Goal: Task Accomplishment & Management: Use online tool/utility

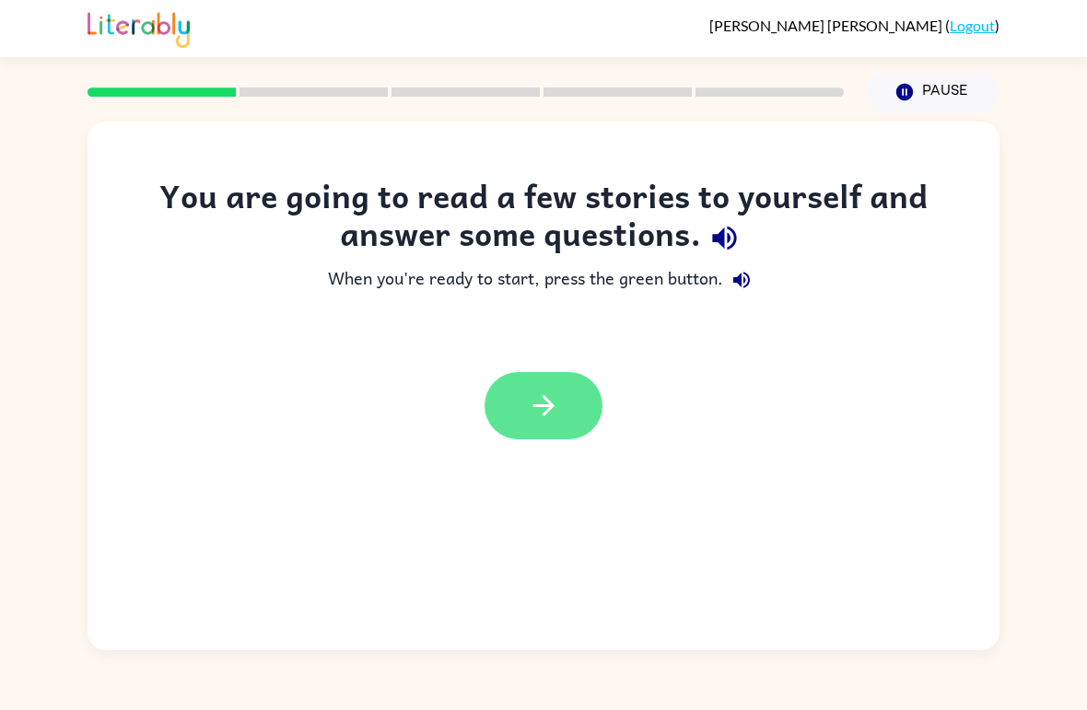
click at [560, 400] on button "button" at bounding box center [544, 405] width 118 height 67
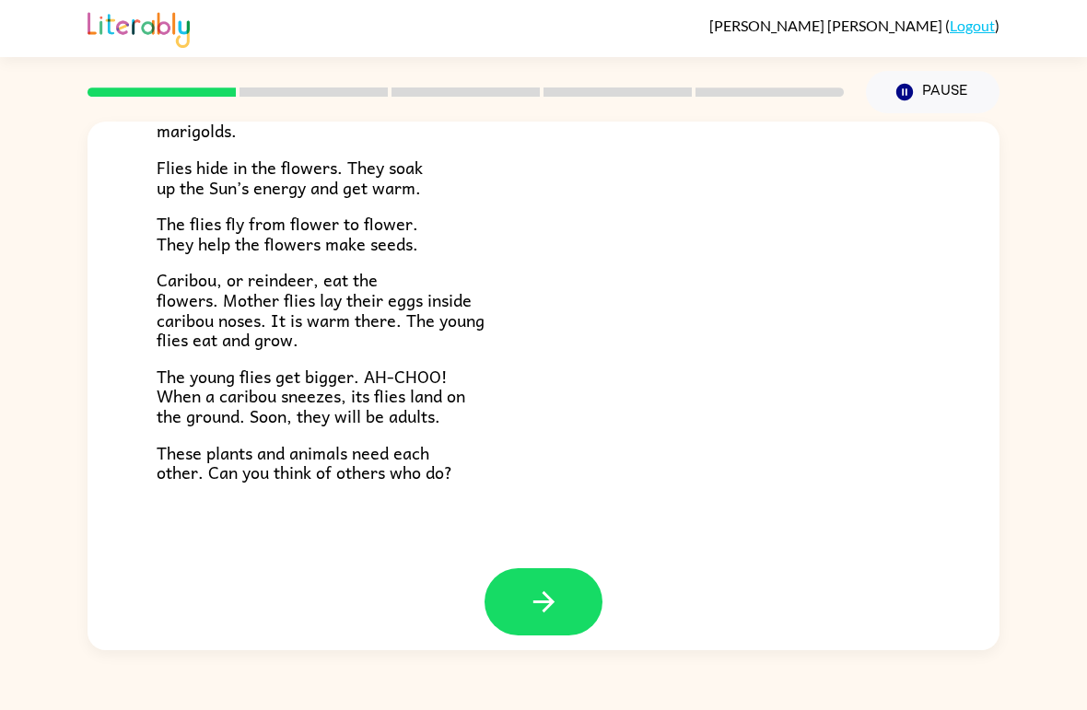
scroll to position [363, 0]
click at [550, 592] on icon "button" at bounding box center [543, 602] width 21 height 21
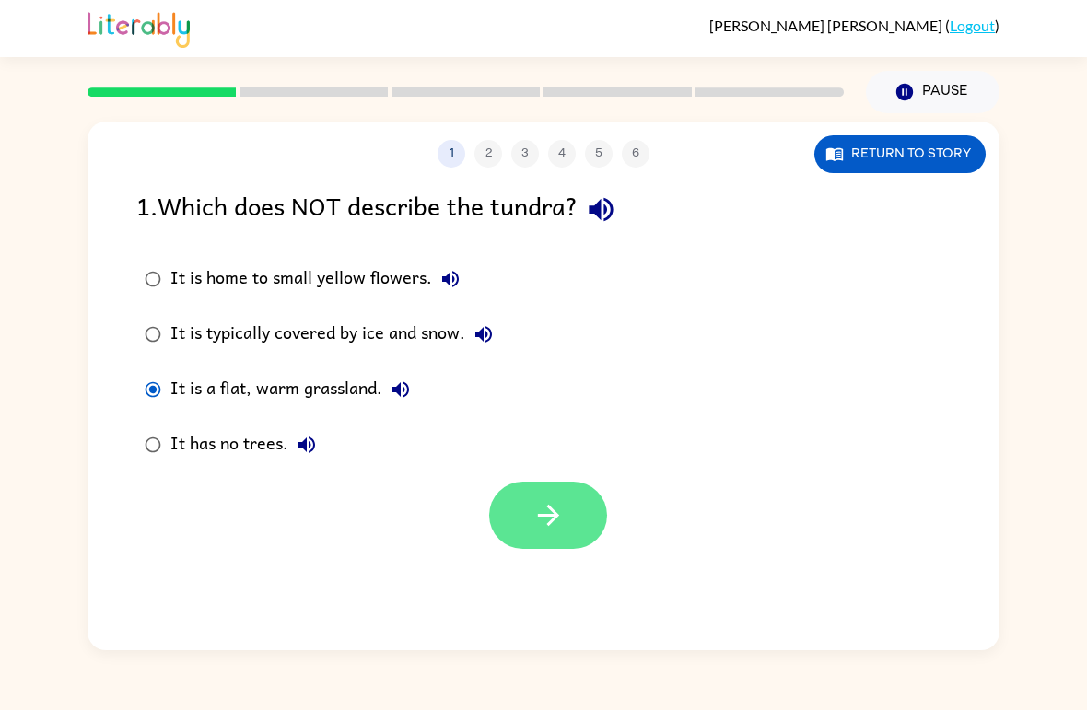
click at [561, 523] on icon "button" at bounding box center [549, 515] width 32 height 32
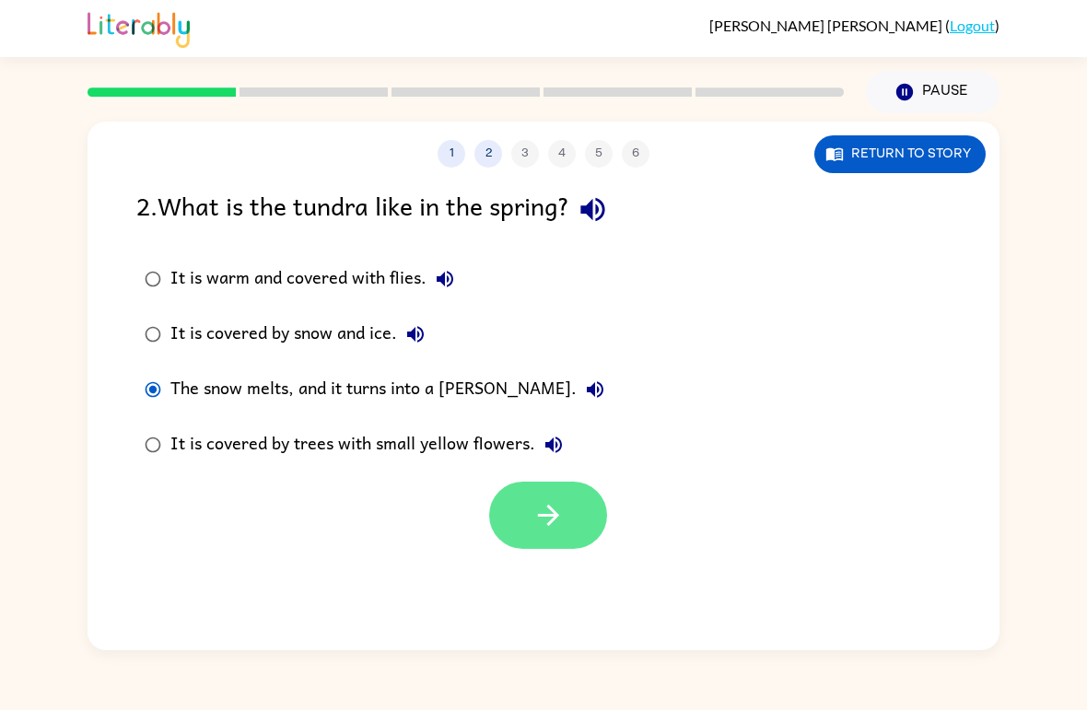
click at [548, 515] on icon "button" at bounding box center [549, 515] width 32 height 32
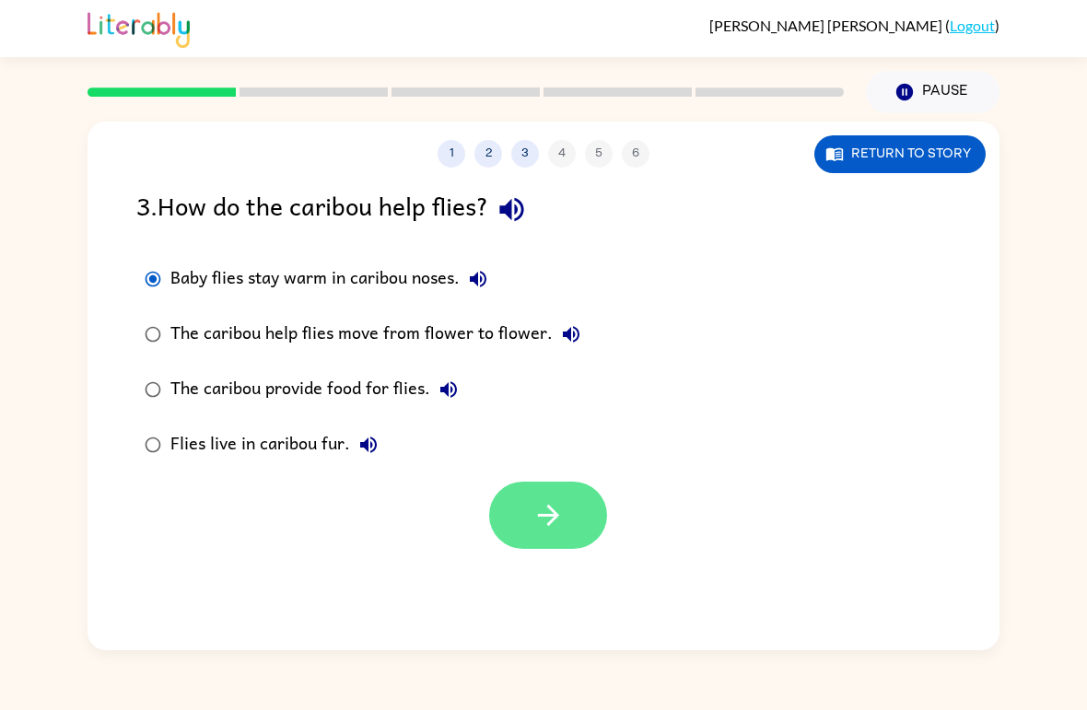
click at [570, 511] on button "button" at bounding box center [548, 515] width 118 height 67
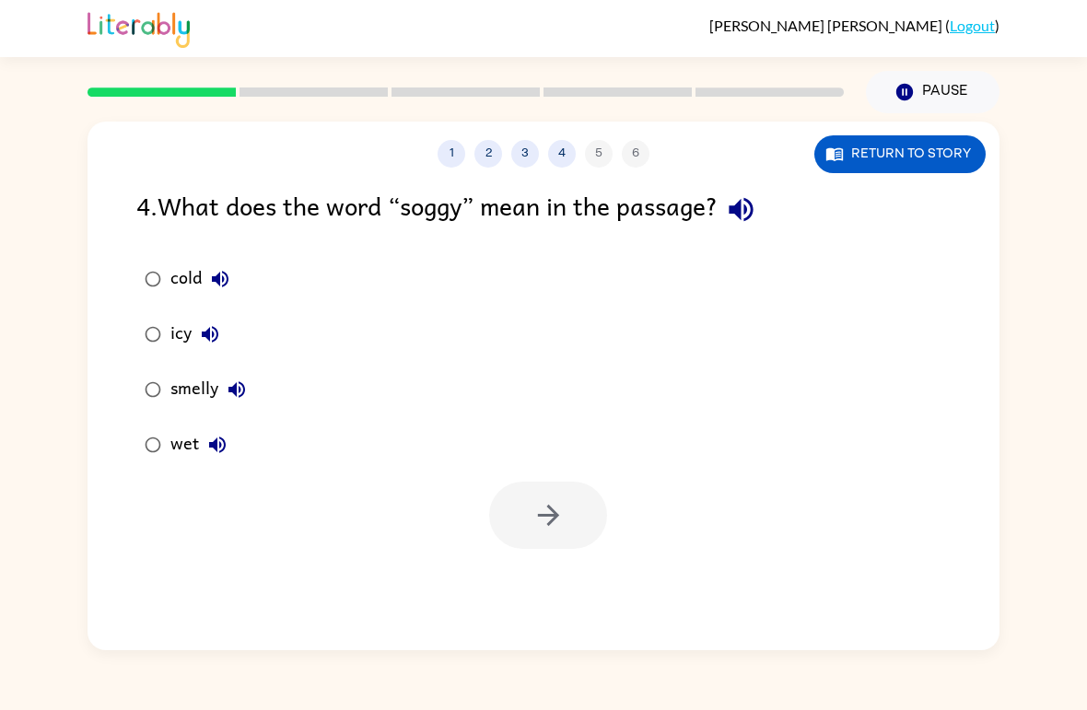
click at [191, 437] on div "wet" at bounding box center [202, 445] width 65 height 37
click at [538, 509] on icon "button" at bounding box center [549, 515] width 32 height 32
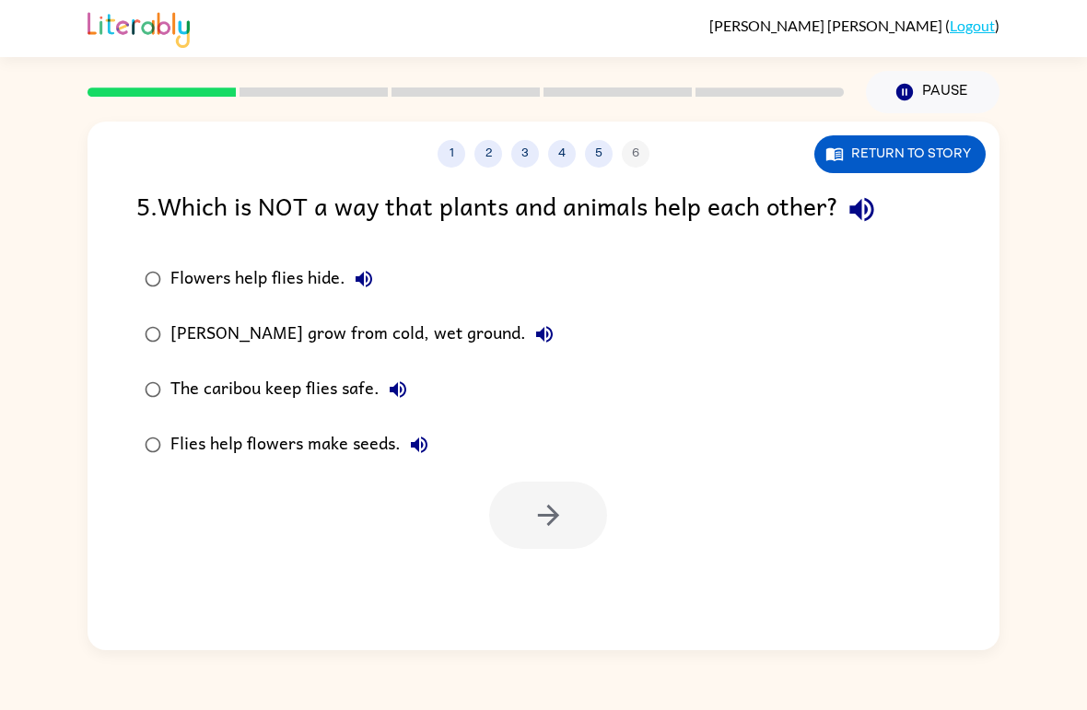
click at [170, 380] on div "The caribou keep flies safe." at bounding box center [293, 389] width 246 height 37
click at [513, 555] on div "1 2 3 4 5 6 Return to story 5 . Which is NOT a way that plants and animals help…" at bounding box center [544, 386] width 912 height 529
click at [554, 526] on icon "button" at bounding box center [549, 515] width 32 height 32
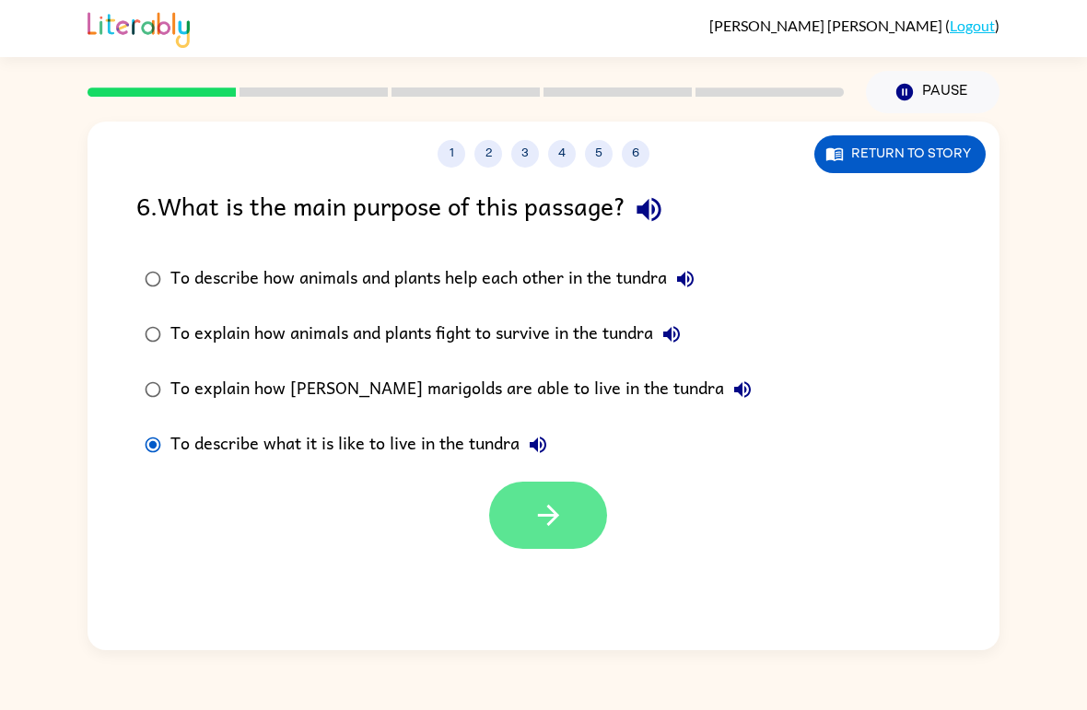
click at [572, 514] on button "button" at bounding box center [548, 515] width 118 height 67
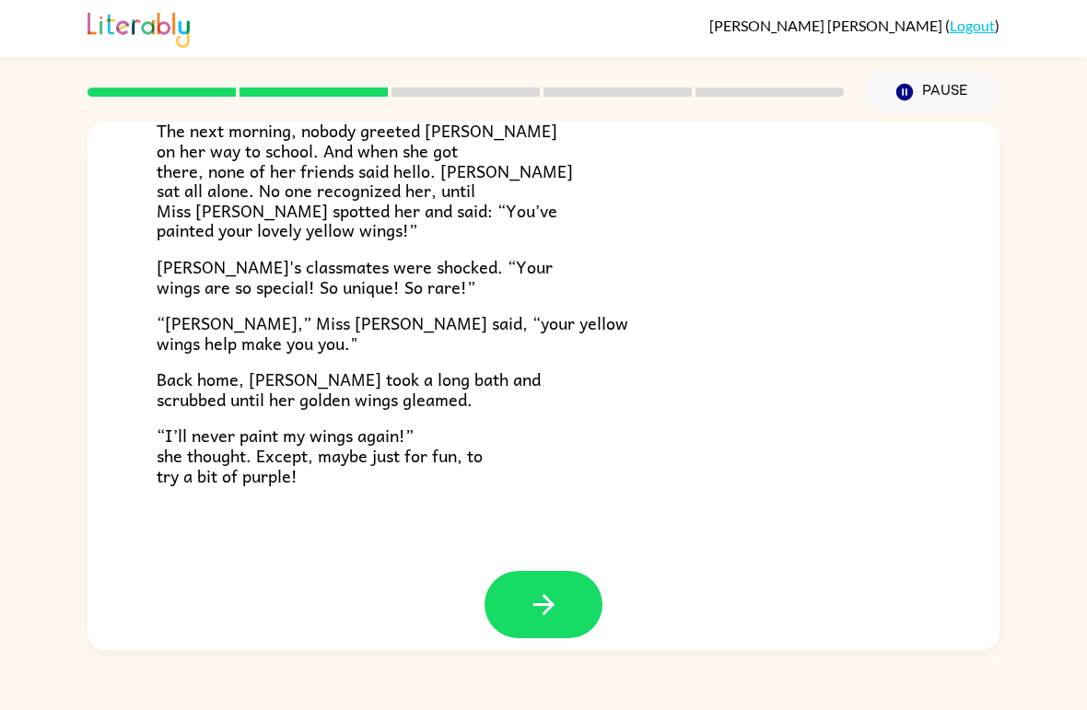
scroll to position [496, 0]
click at [554, 590] on icon "button" at bounding box center [544, 606] width 32 height 32
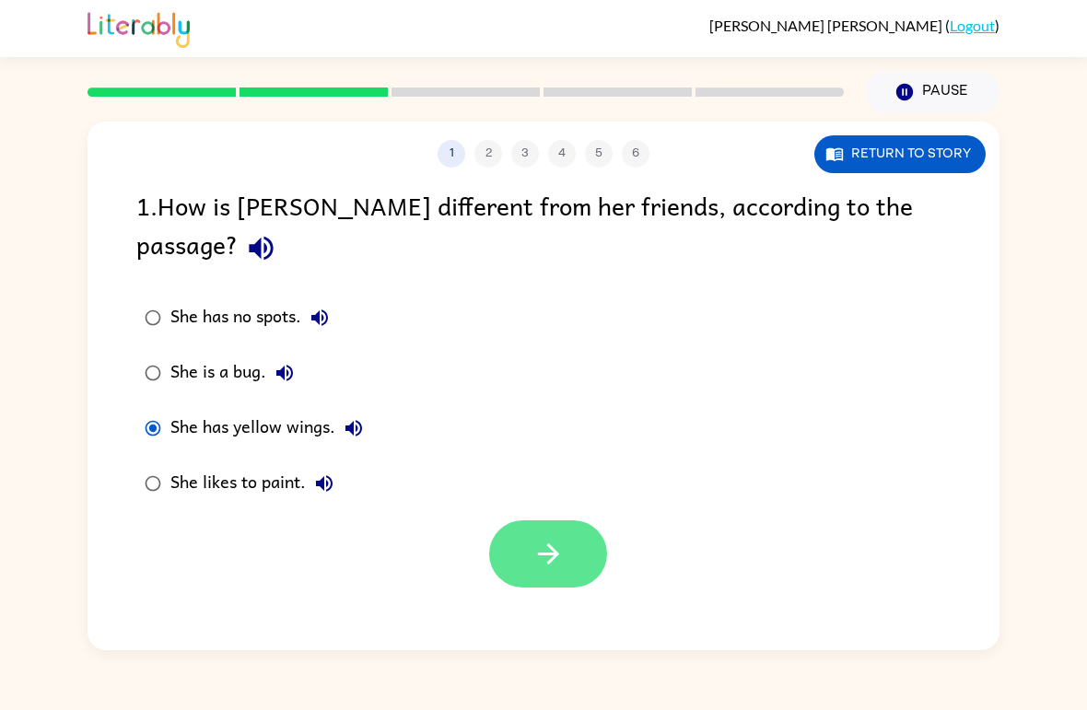
click at [538, 543] on button "button" at bounding box center [548, 554] width 118 height 67
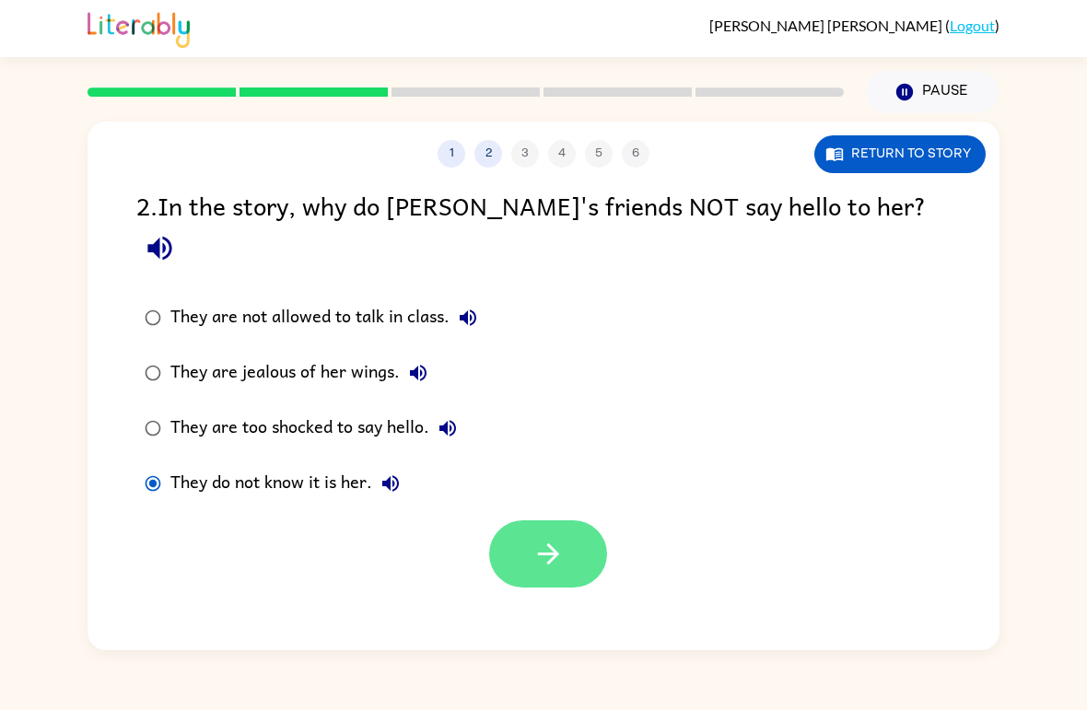
click at [558, 538] on icon "button" at bounding box center [549, 554] width 32 height 32
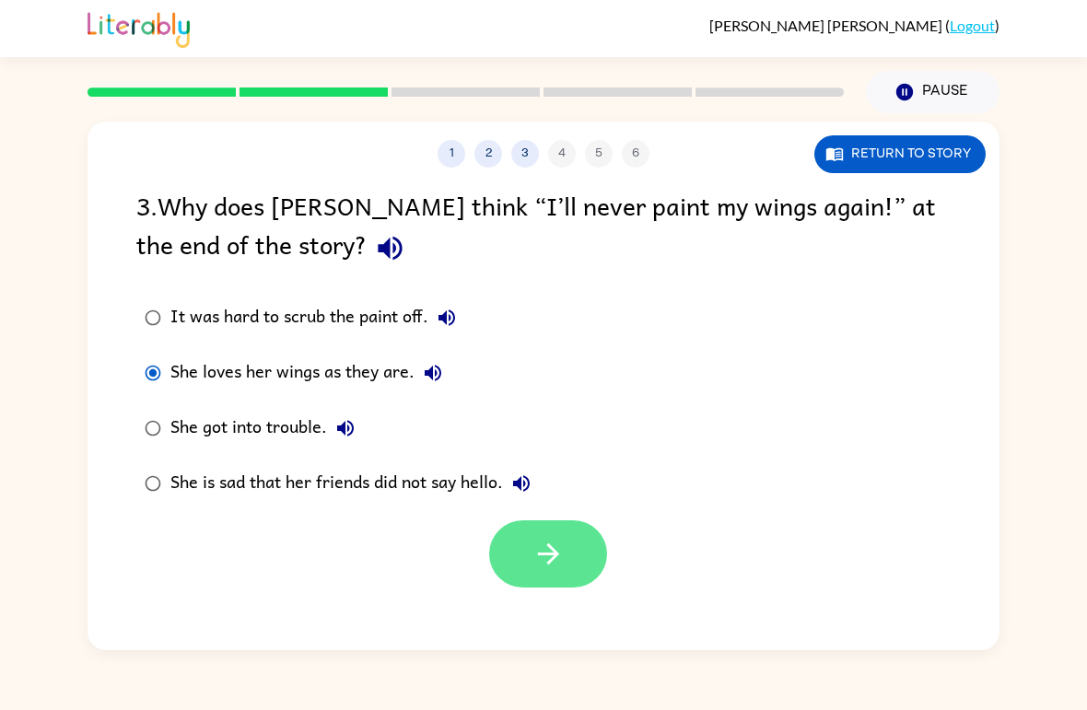
click at [576, 557] on button "button" at bounding box center [548, 554] width 118 height 67
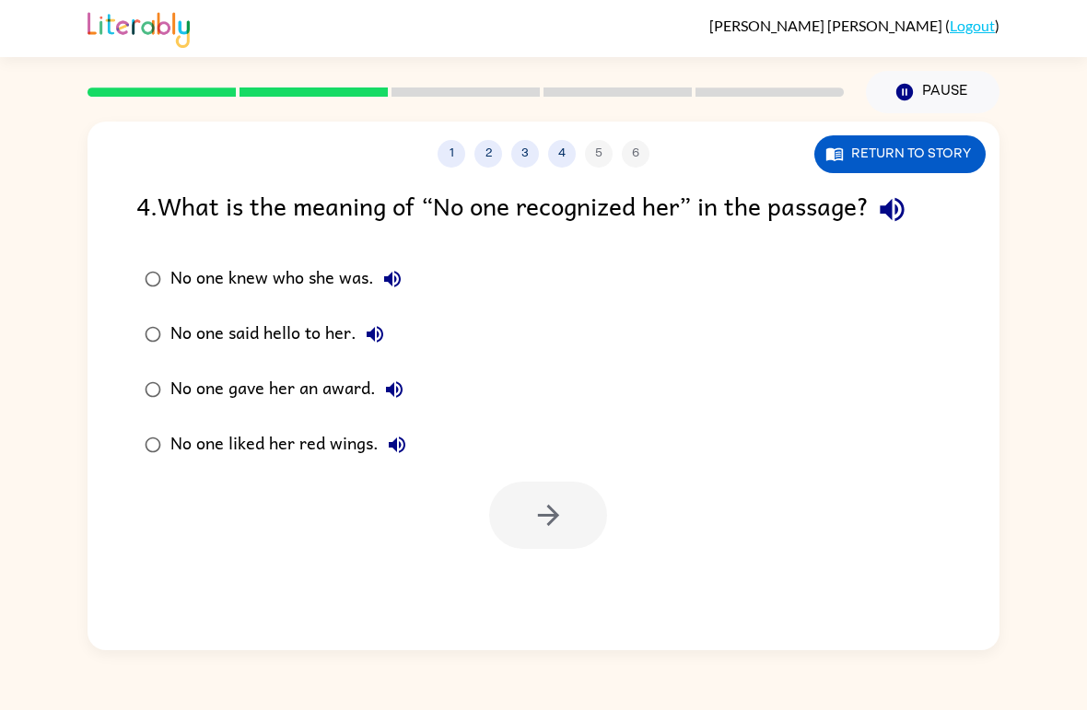
click at [167, 264] on label "No one knew who she was." at bounding box center [275, 279] width 298 height 55
click at [557, 517] on icon "button" at bounding box center [547, 515] width 21 height 21
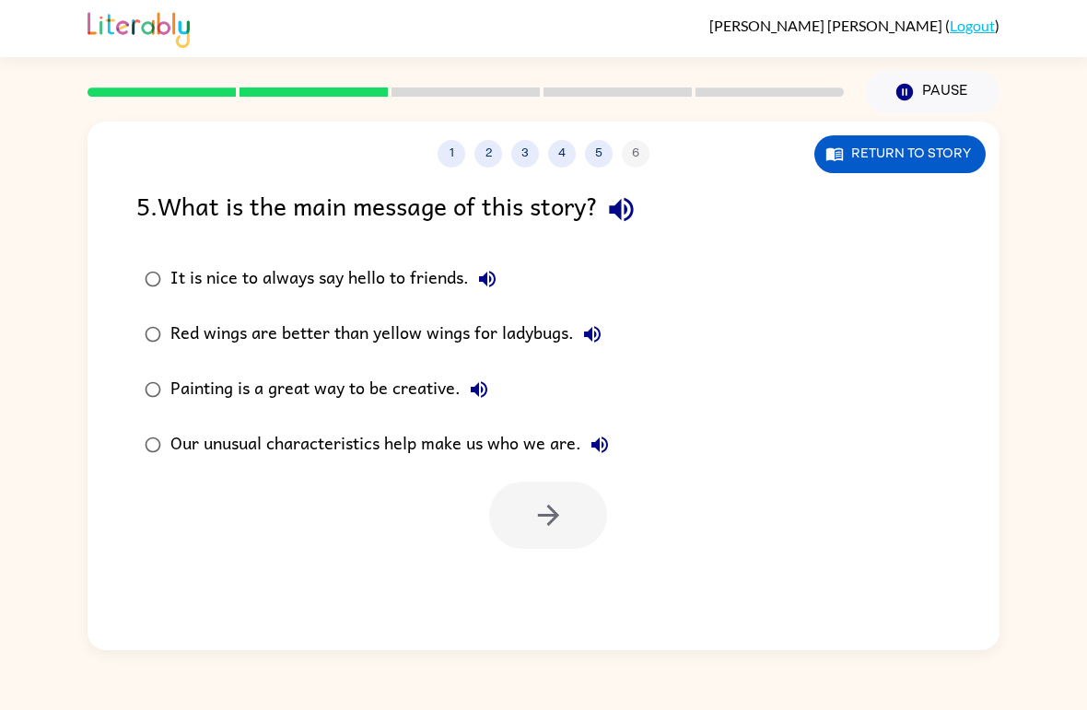
click at [180, 450] on div "Our unusual characteristics help make us who we are." at bounding box center [394, 445] width 448 height 37
click at [558, 526] on icon "button" at bounding box center [549, 515] width 32 height 32
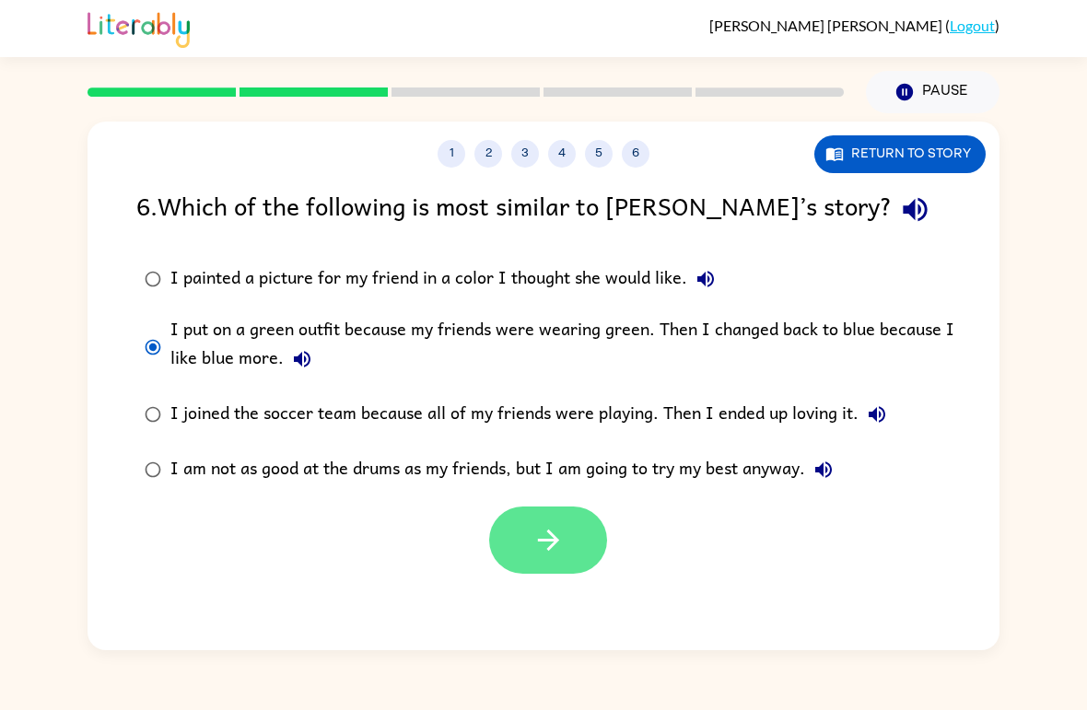
click at [547, 574] on button "button" at bounding box center [548, 540] width 118 height 67
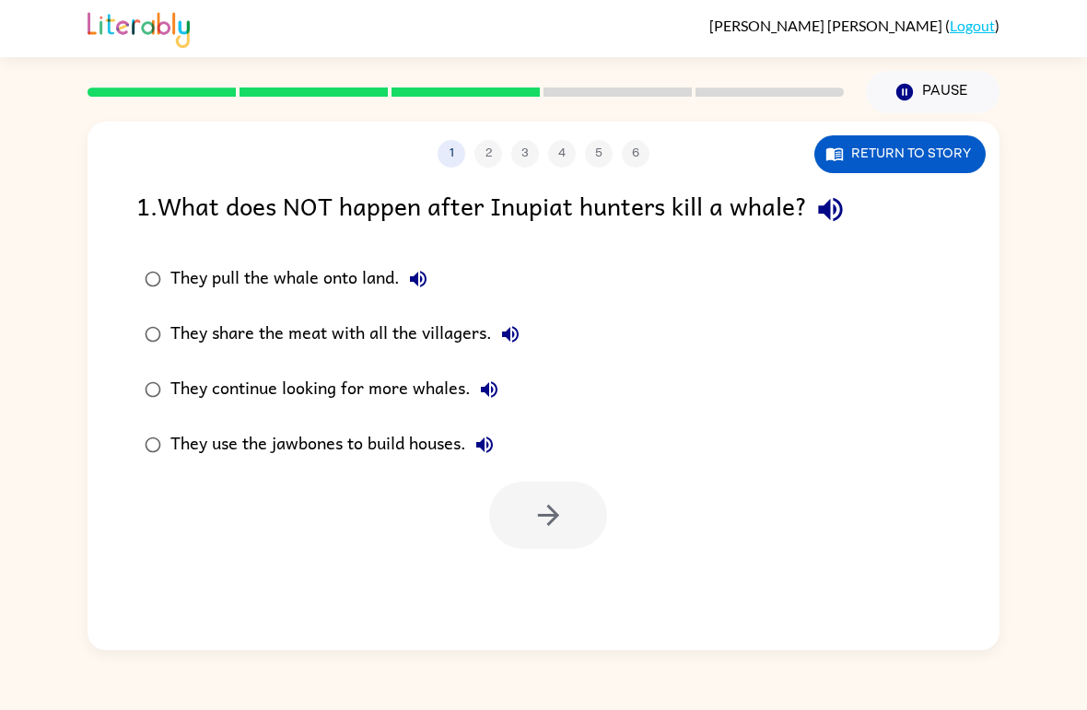
click at [179, 379] on div "They continue looking for more whales." at bounding box center [338, 389] width 337 height 37
click at [564, 522] on icon "button" at bounding box center [549, 515] width 32 height 32
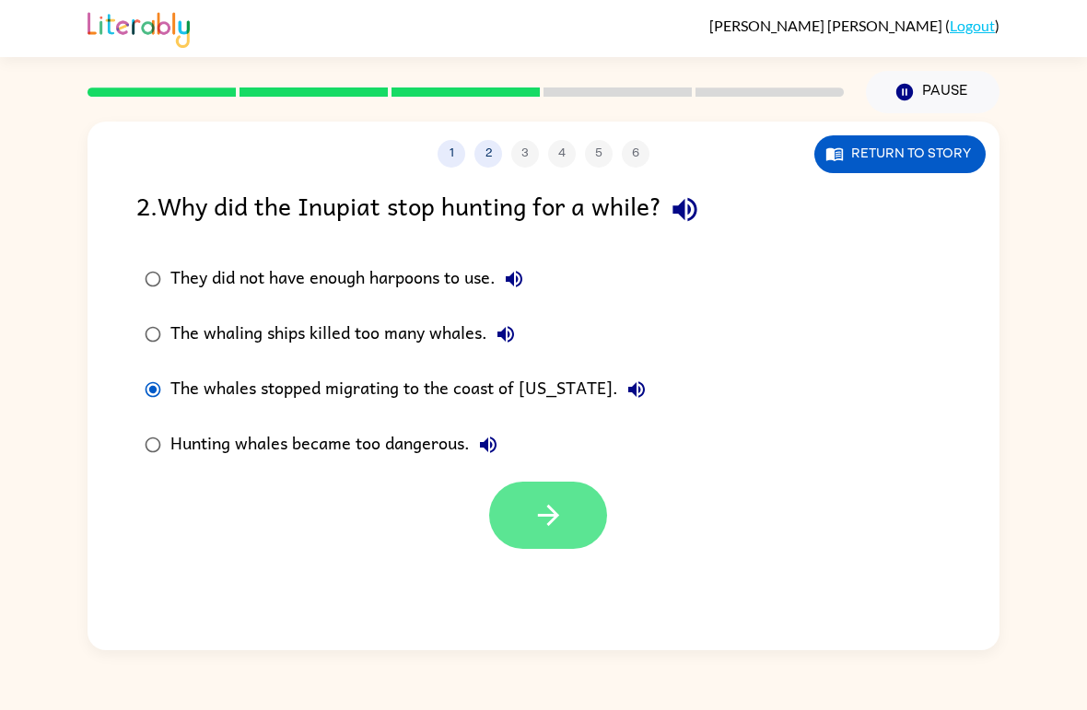
click at [560, 524] on icon "button" at bounding box center [549, 515] width 32 height 32
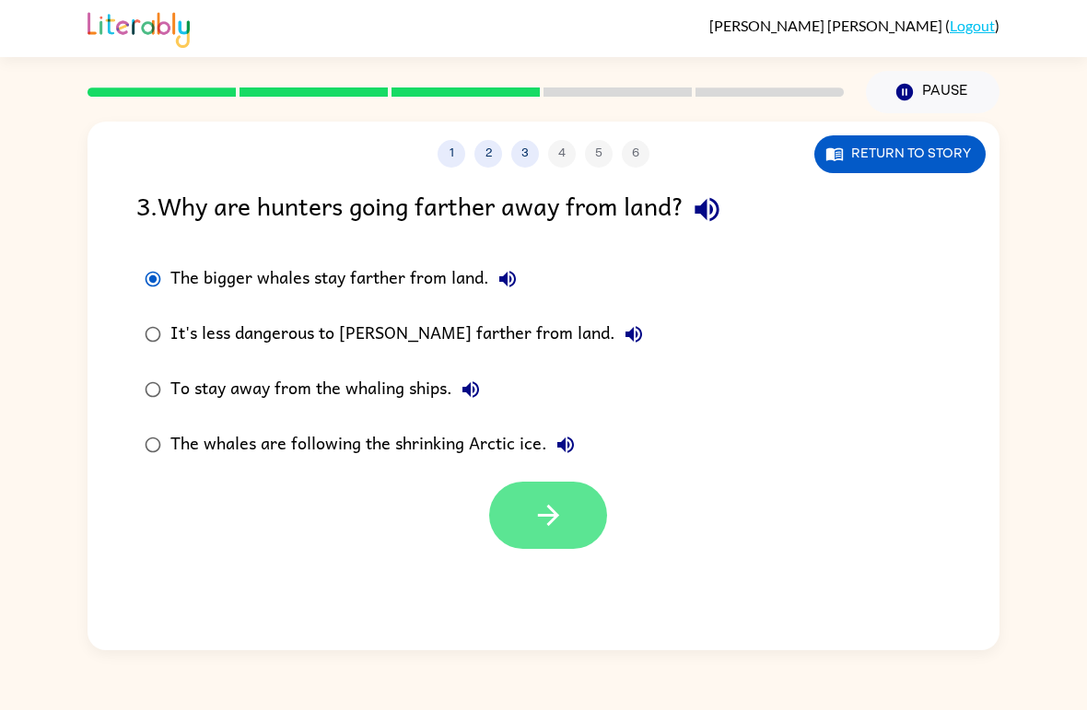
click at [535, 501] on icon "button" at bounding box center [549, 515] width 32 height 32
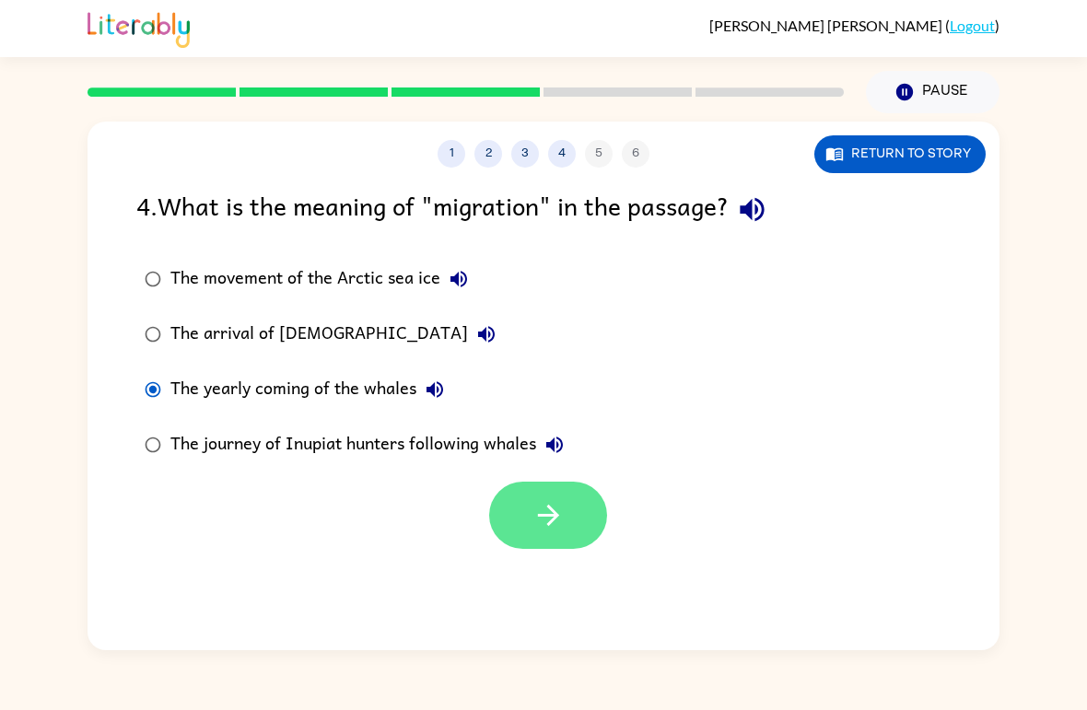
click at [539, 507] on icon "button" at bounding box center [549, 515] width 32 height 32
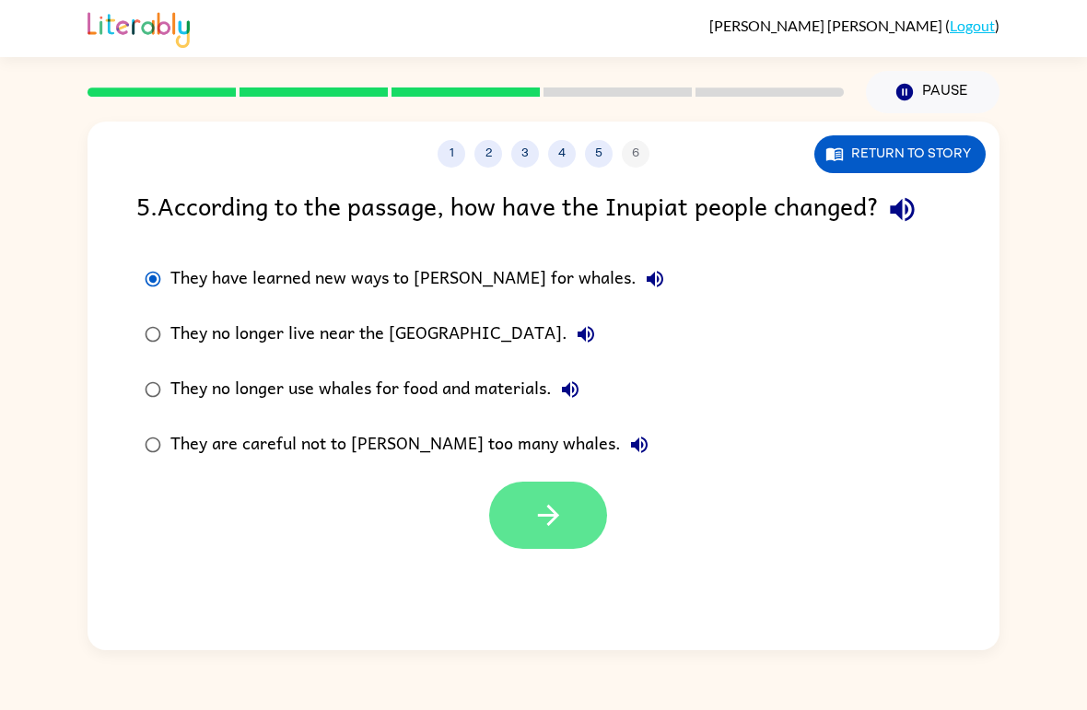
click at [533, 533] on button "button" at bounding box center [548, 515] width 118 height 67
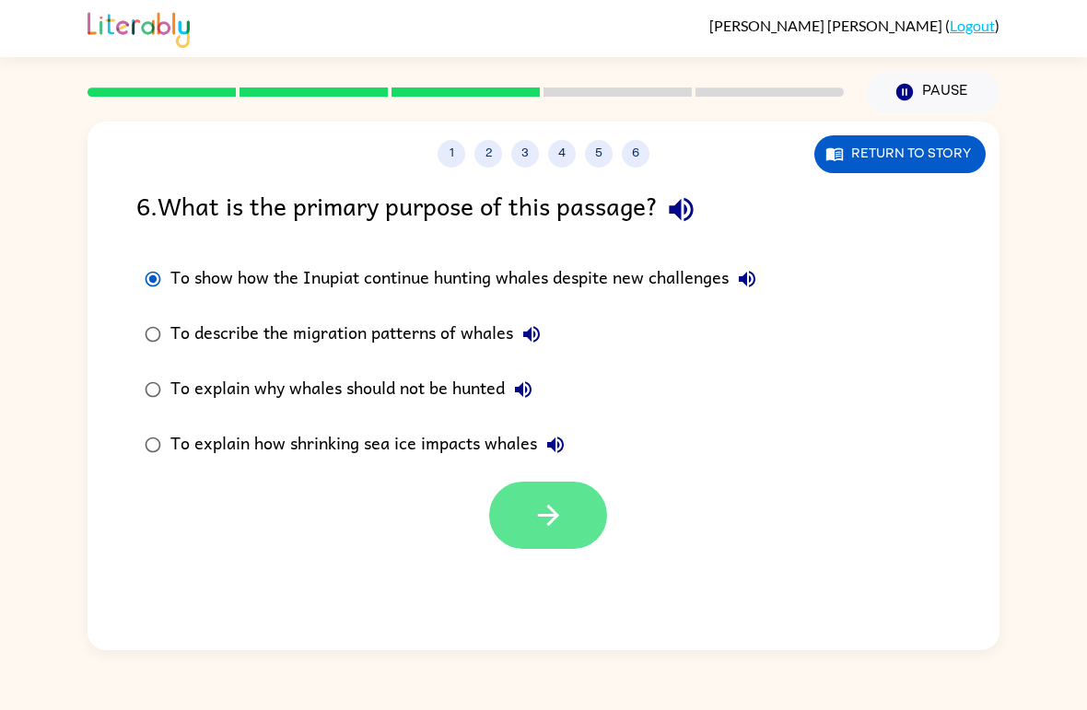
click at [528, 534] on button "button" at bounding box center [548, 515] width 118 height 67
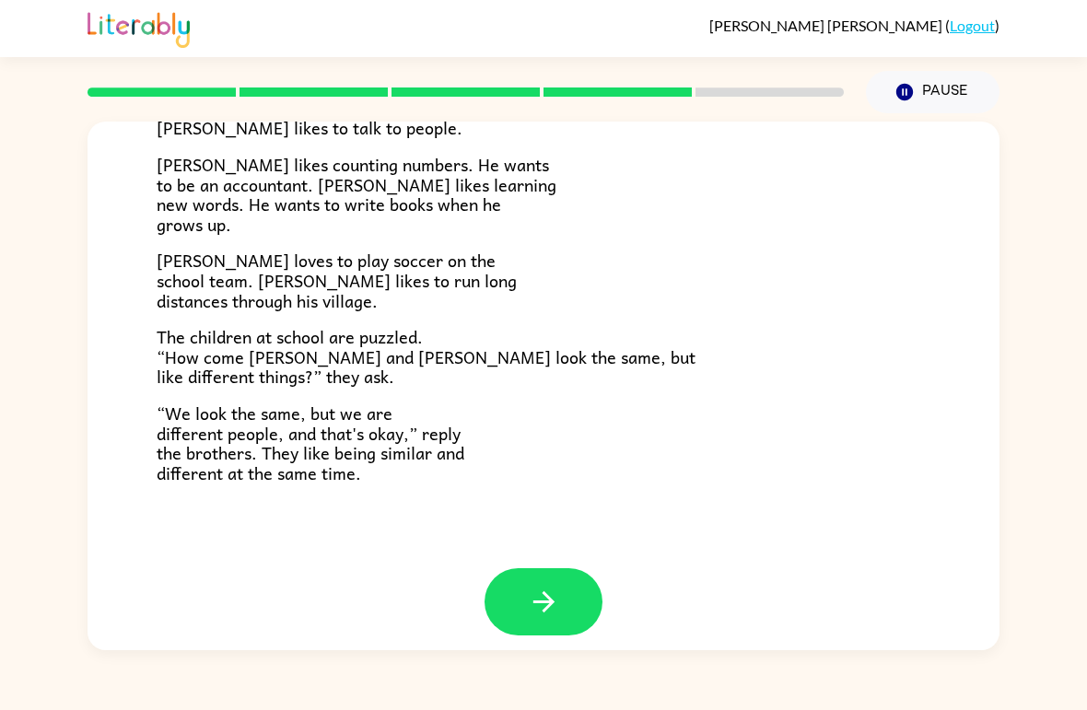
scroll to position [382, 0]
click at [557, 587] on icon "button" at bounding box center [544, 603] width 32 height 32
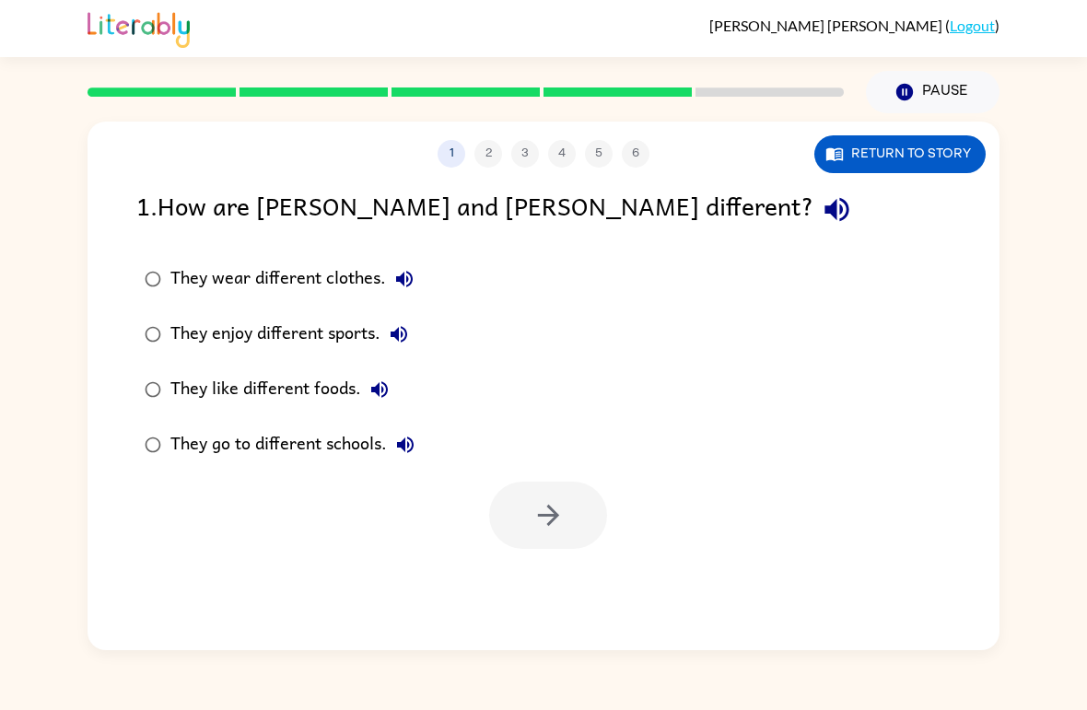
scroll to position [0, 0]
click at [566, 505] on button "button" at bounding box center [548, 515] width 118 height 67
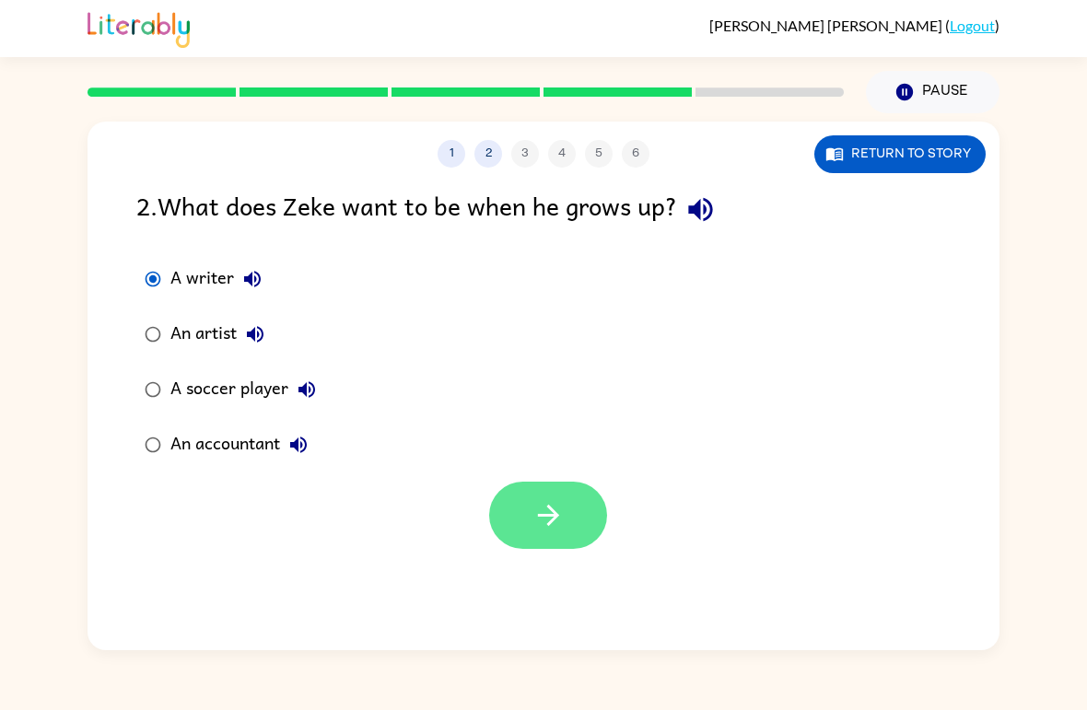
click at [536, 518] on icon "button" at bounding box center [549, 515] width 32 height 32
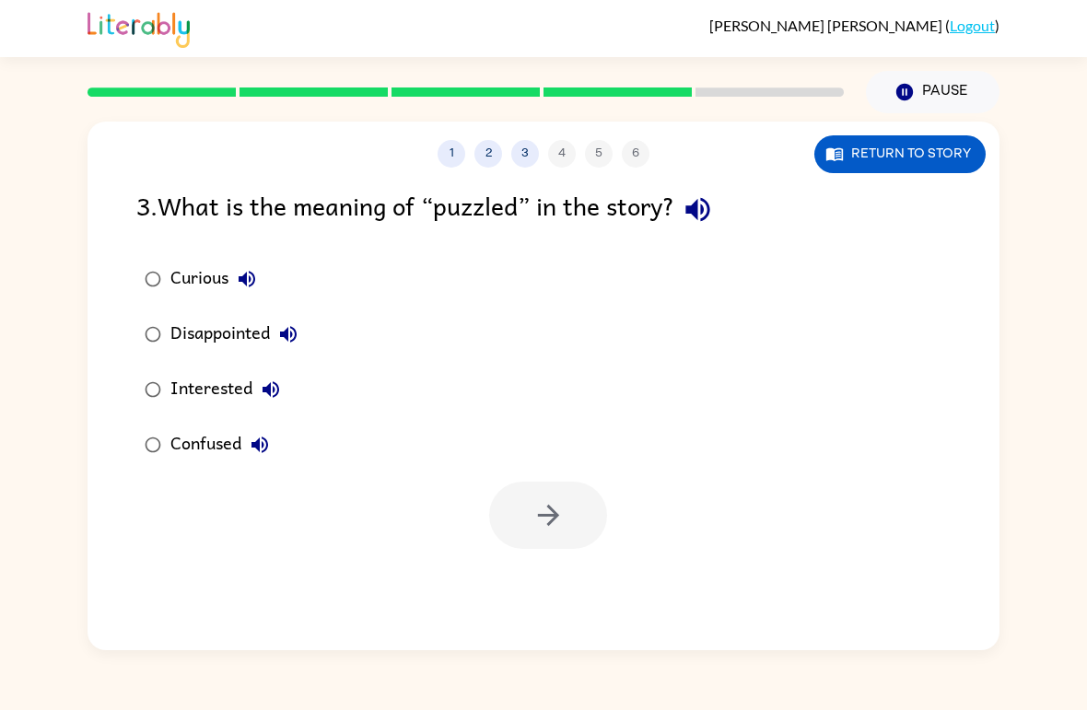
click at [161, 420] on label "Confused" at bounding box center [221, 444] width 190 height 55
click at [570, 529] on button "button" at bounding box center [548, 515] width 118 height 67
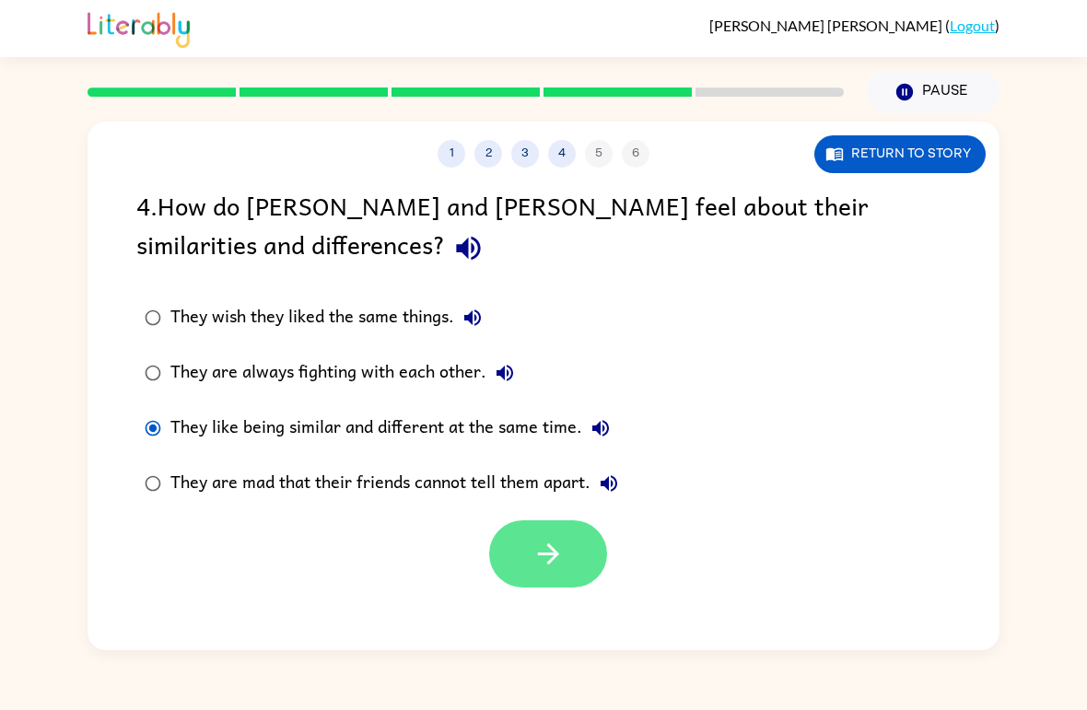
click at [540, 539] on button "button" at bounding box center [548, 554] width 118 height 67
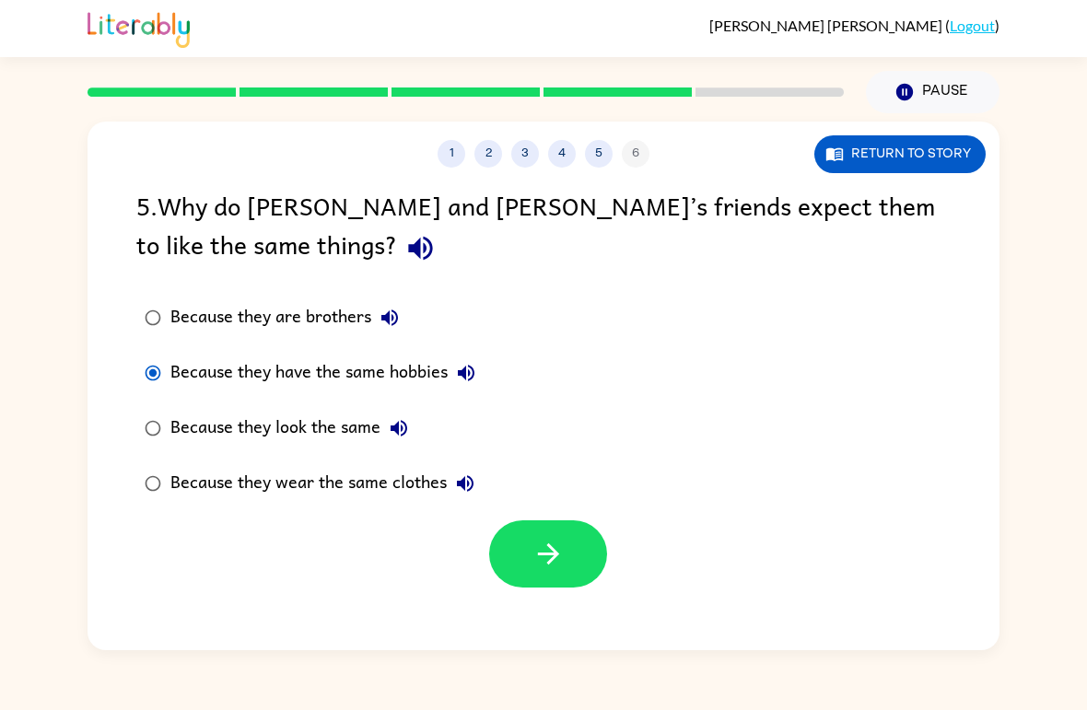
click at [145, 404] on label "Because they look the same" at bounding box center [310, 428] width 368 height 55
click at [547, 546] on icon "button" at bounding box center [549, 554] width 32 height 32
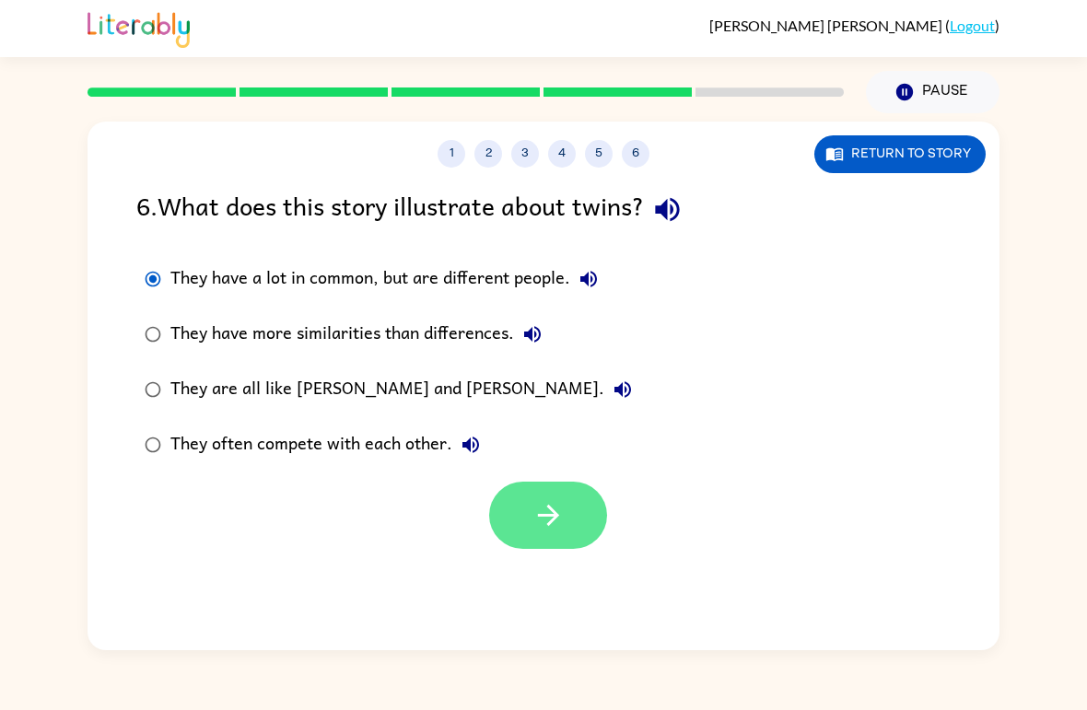
click at [588, 518] on button "button" at bounding box center [548, 515] width 118 height 67
